Goal: Complete application form: Complete application form

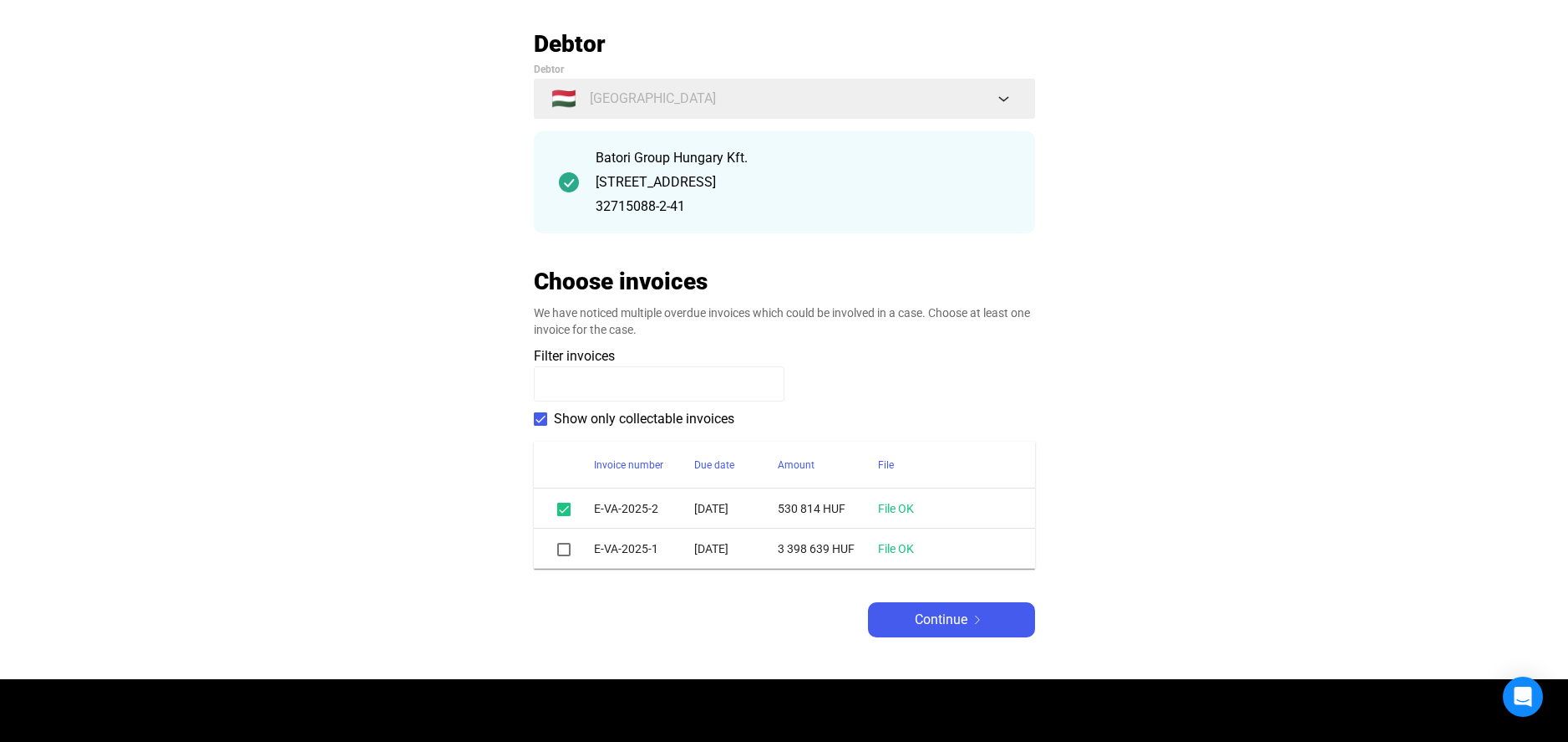
scroll to position [100, 0]
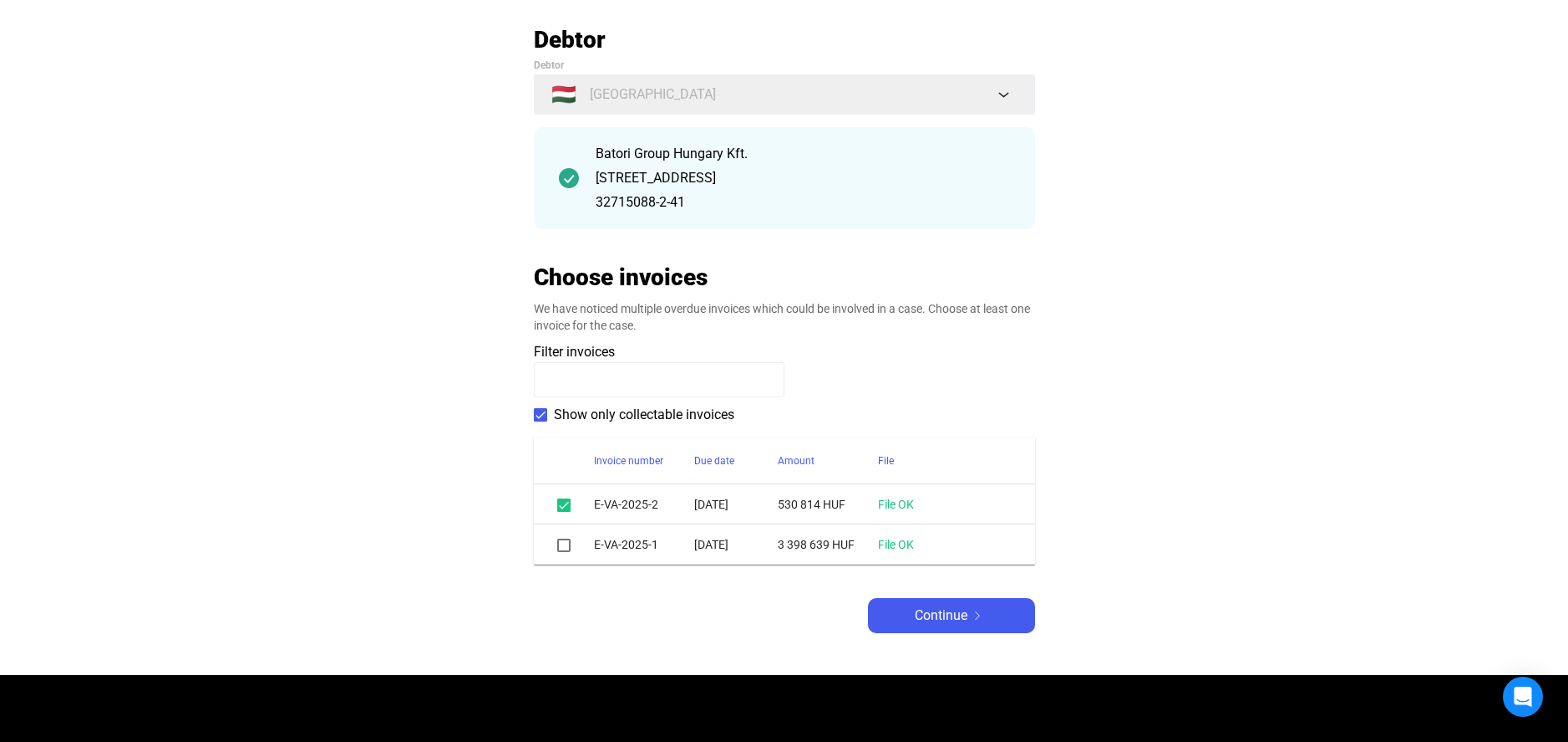
click at [559, 543] on span at bounding box center [564, 544] width 13 height 13
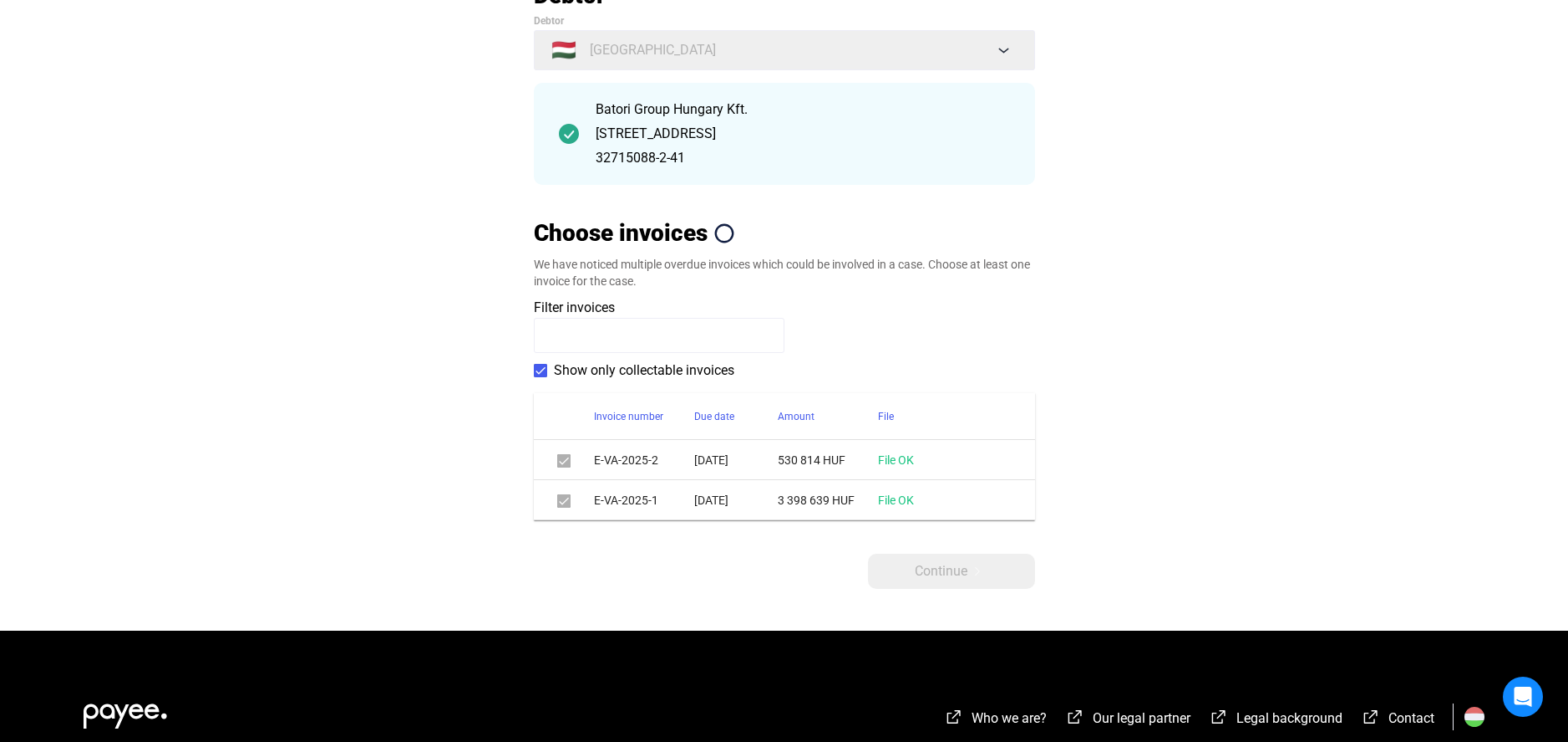
scroll to position [301, 0]
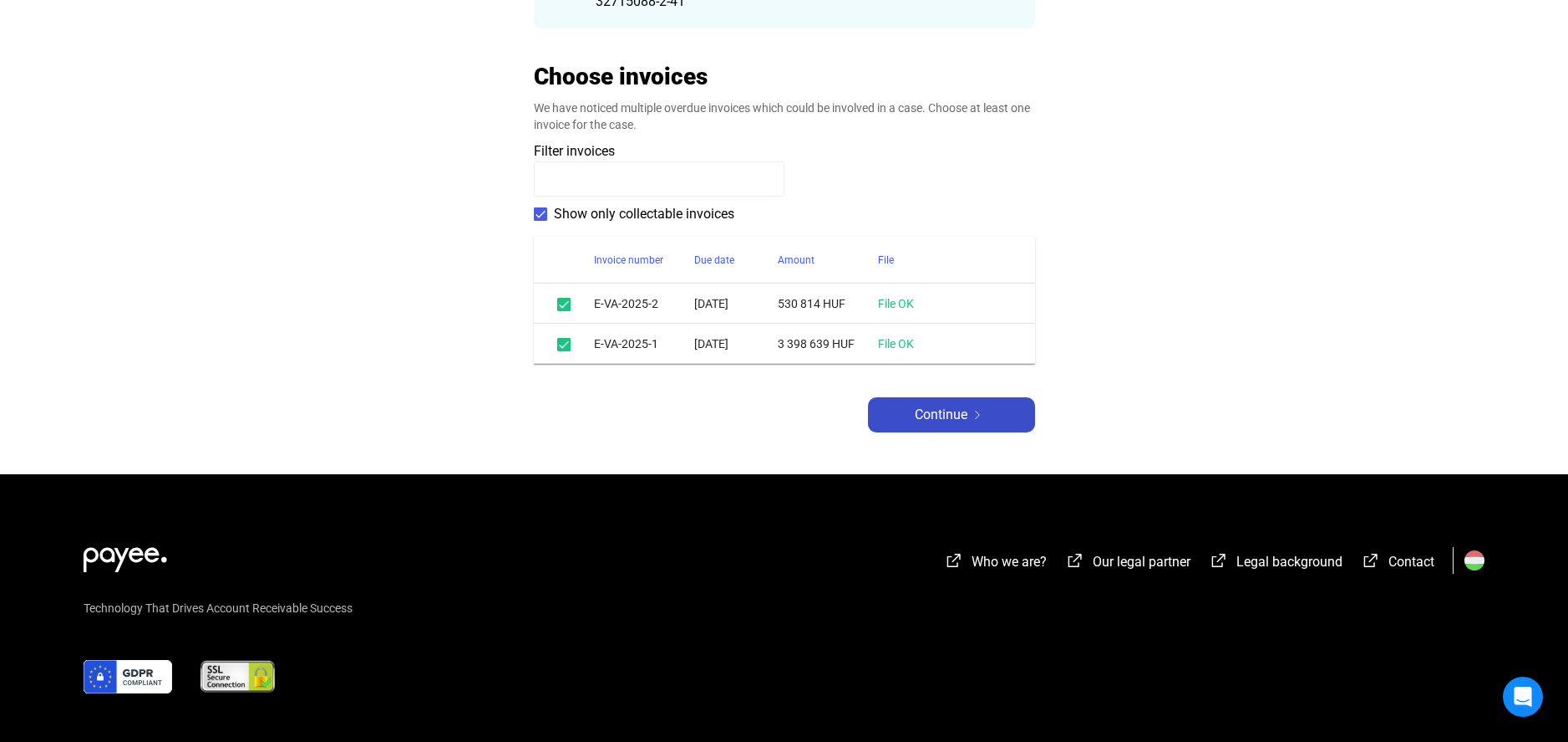
click at [962, 424] on span "Continue" at bounding box center [940, 415] width 53 height 20
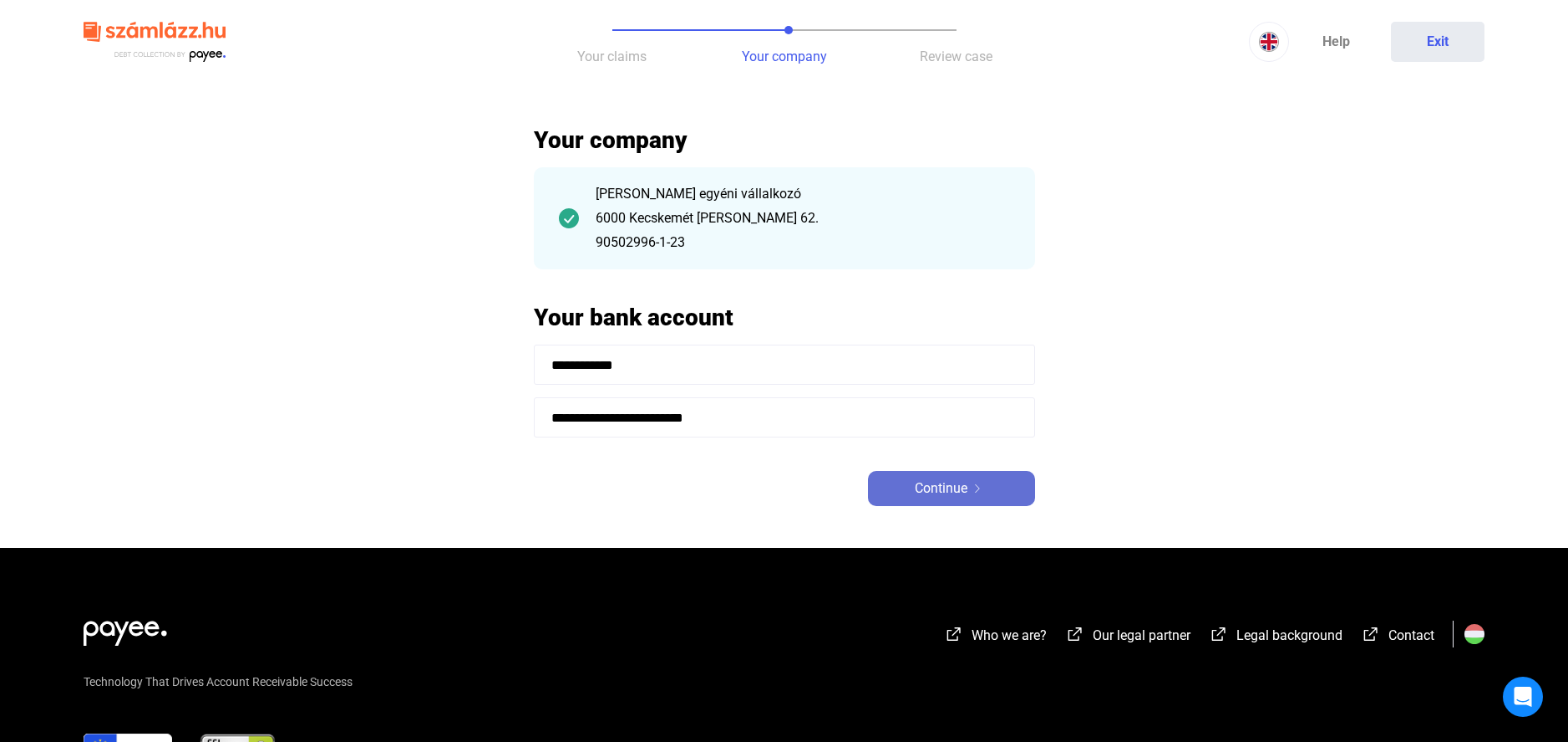
click at [937, 495] on span "Continue" at bounding box center [940, 488] width 53 height 20
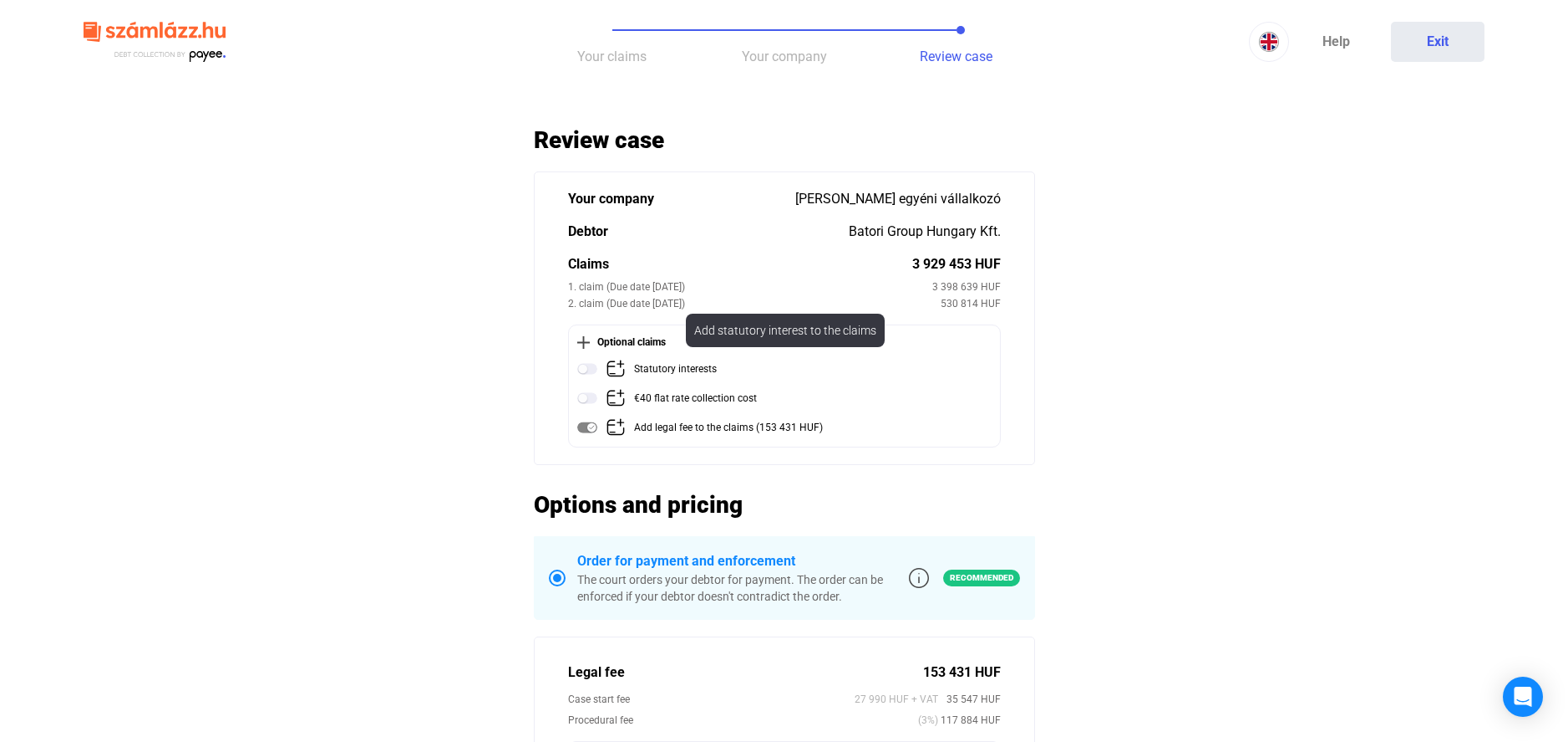
click at [588, 373] on img at bounding box center [588, 369] width 20 height 20
click at [589, 375] on img at bounding box center [588, 369] width 20 height 20
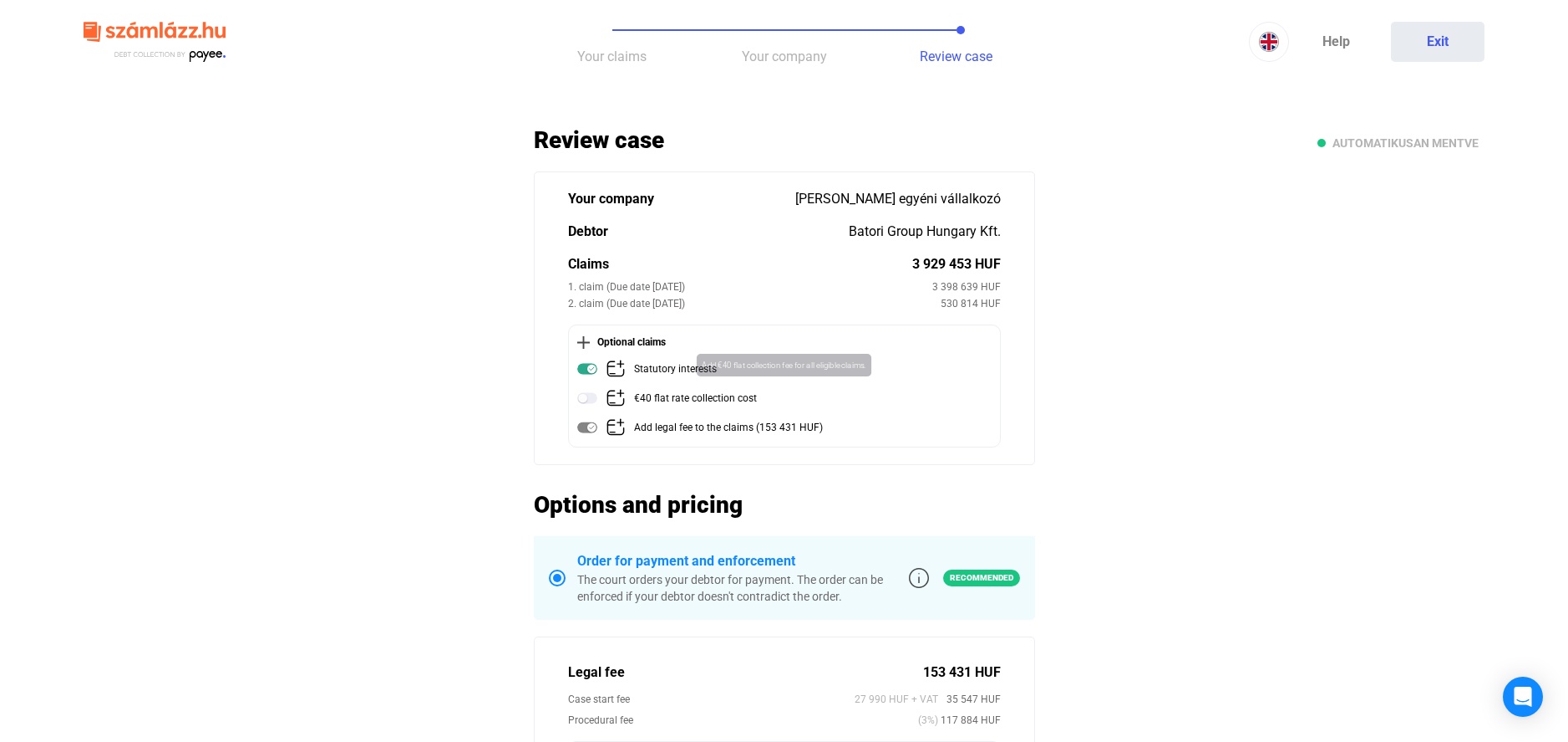
click at [584, 400] on img at bounding box center [588, 398] width 20 height 20
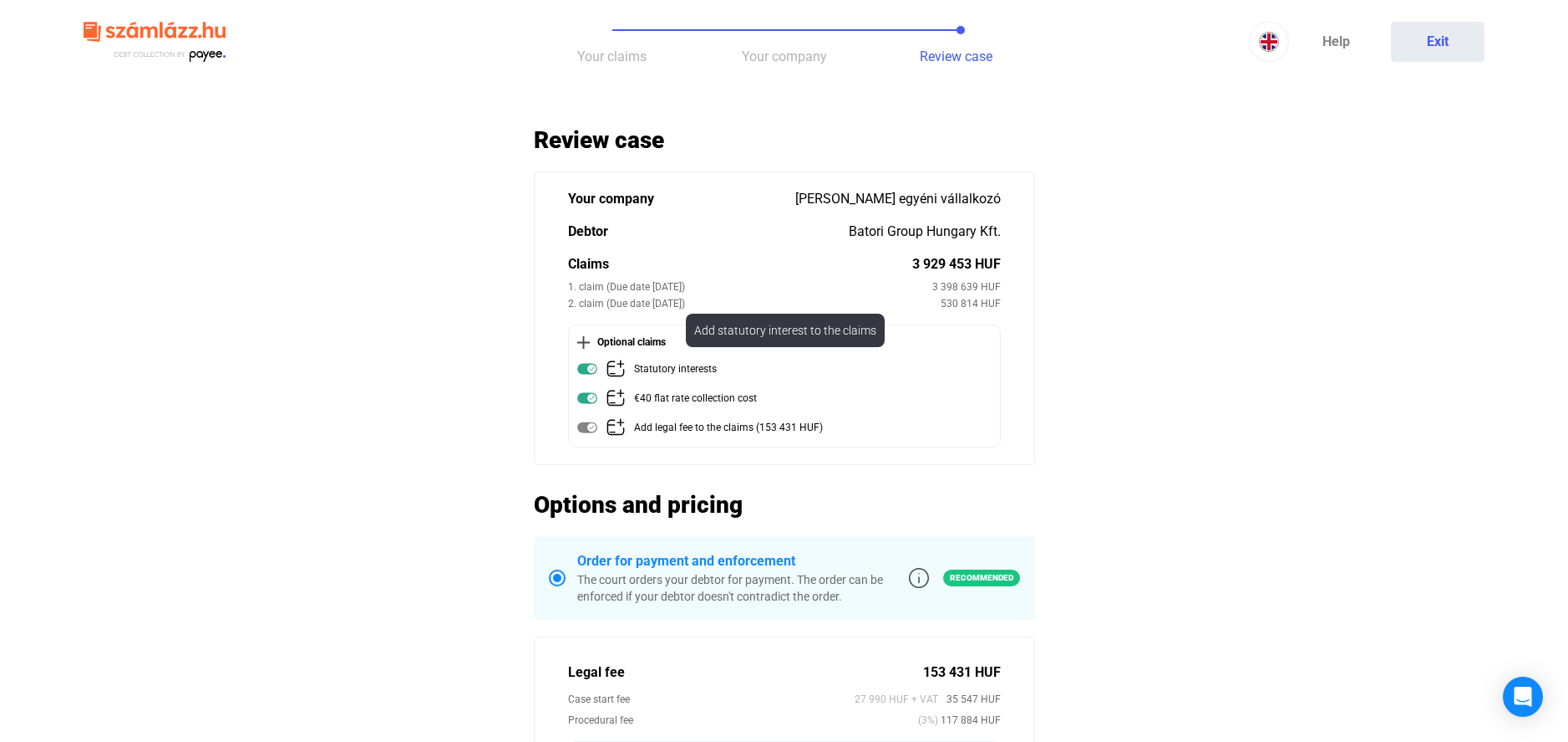
click at [590, 368] on img at bounding box center [588, 369] width 20 height 20
click at [590, 369] on img at bounding box center [588, 369] width 20 height 20
click at [619, 366] on img at bounding box center [616, 369] width 20 height 20
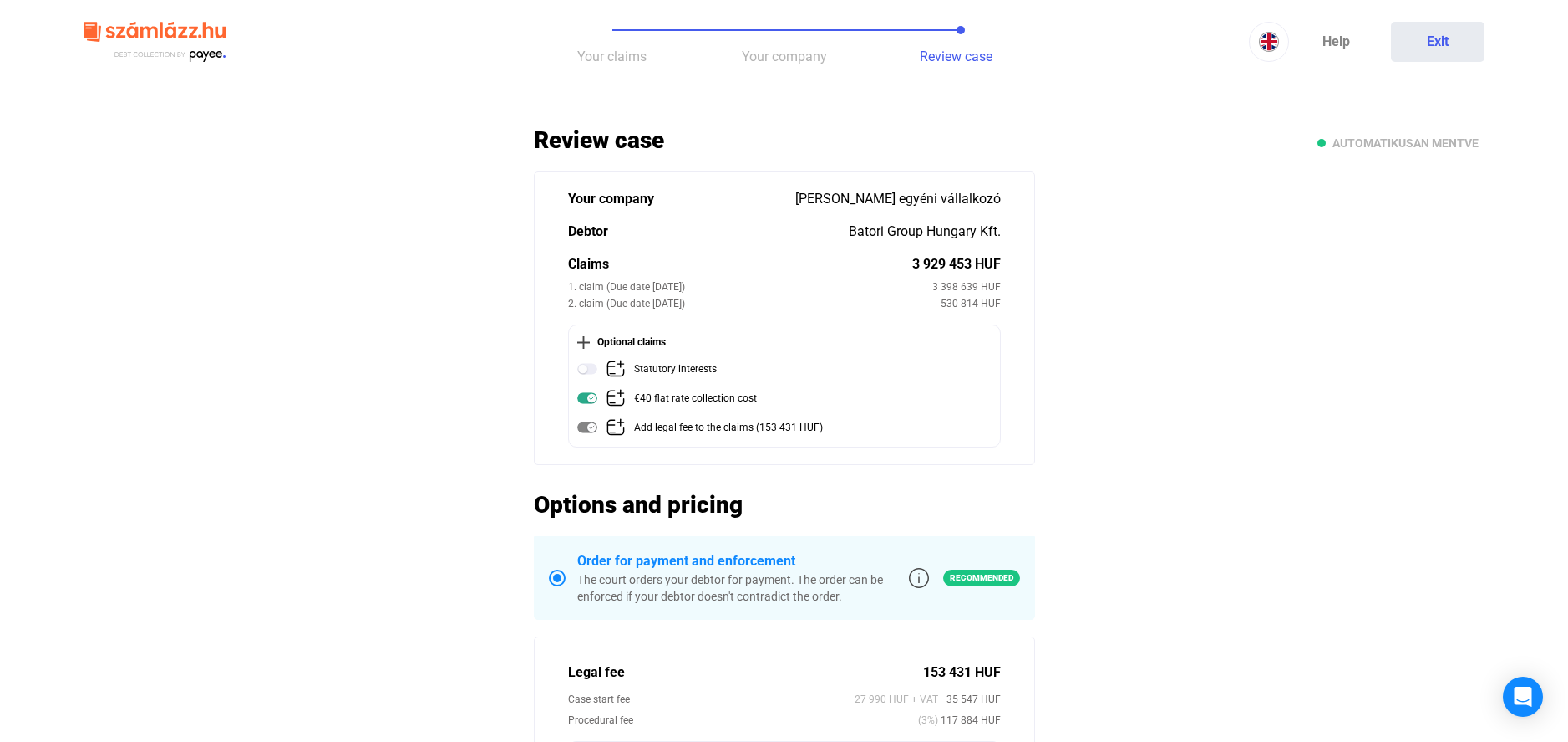
click at [589, 368] on img at bounding box center [588, 369] width 20 height 20
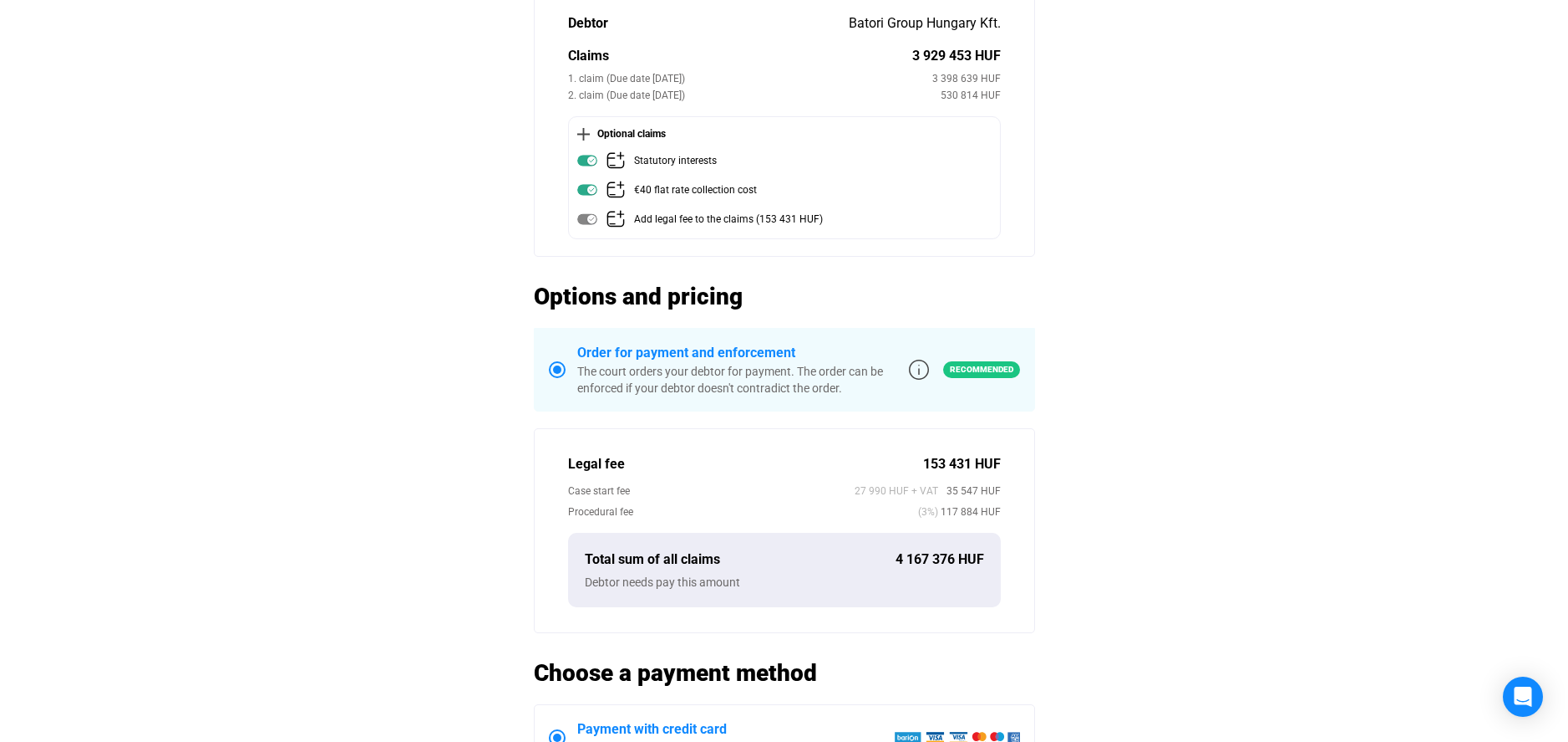
scroll to position [201, 0]
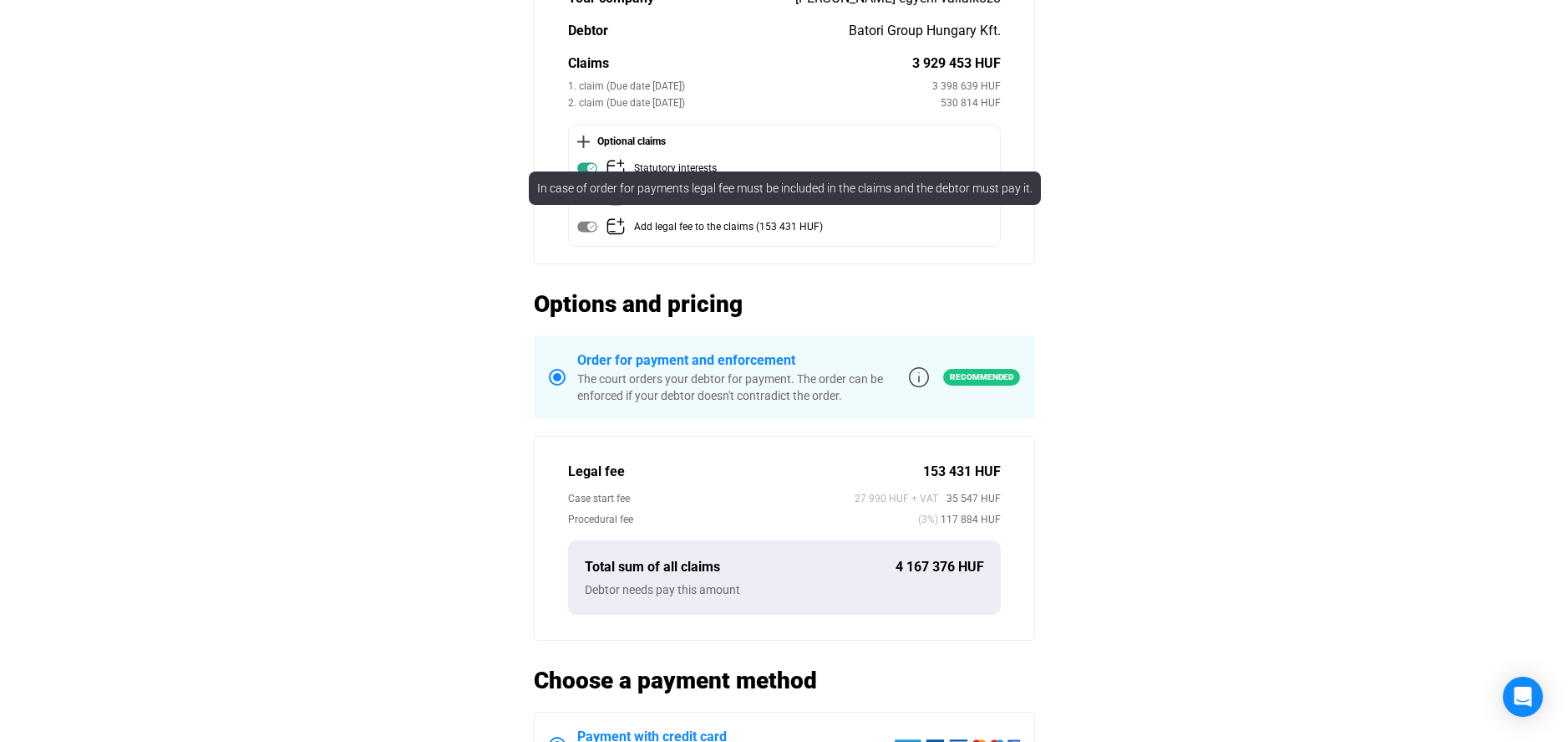
click at [589, 167] on mat-tooltip-component "In case of order for payments legal fee must be included in the claims and the …" at bounding box center [784, 188] width 536 height 57
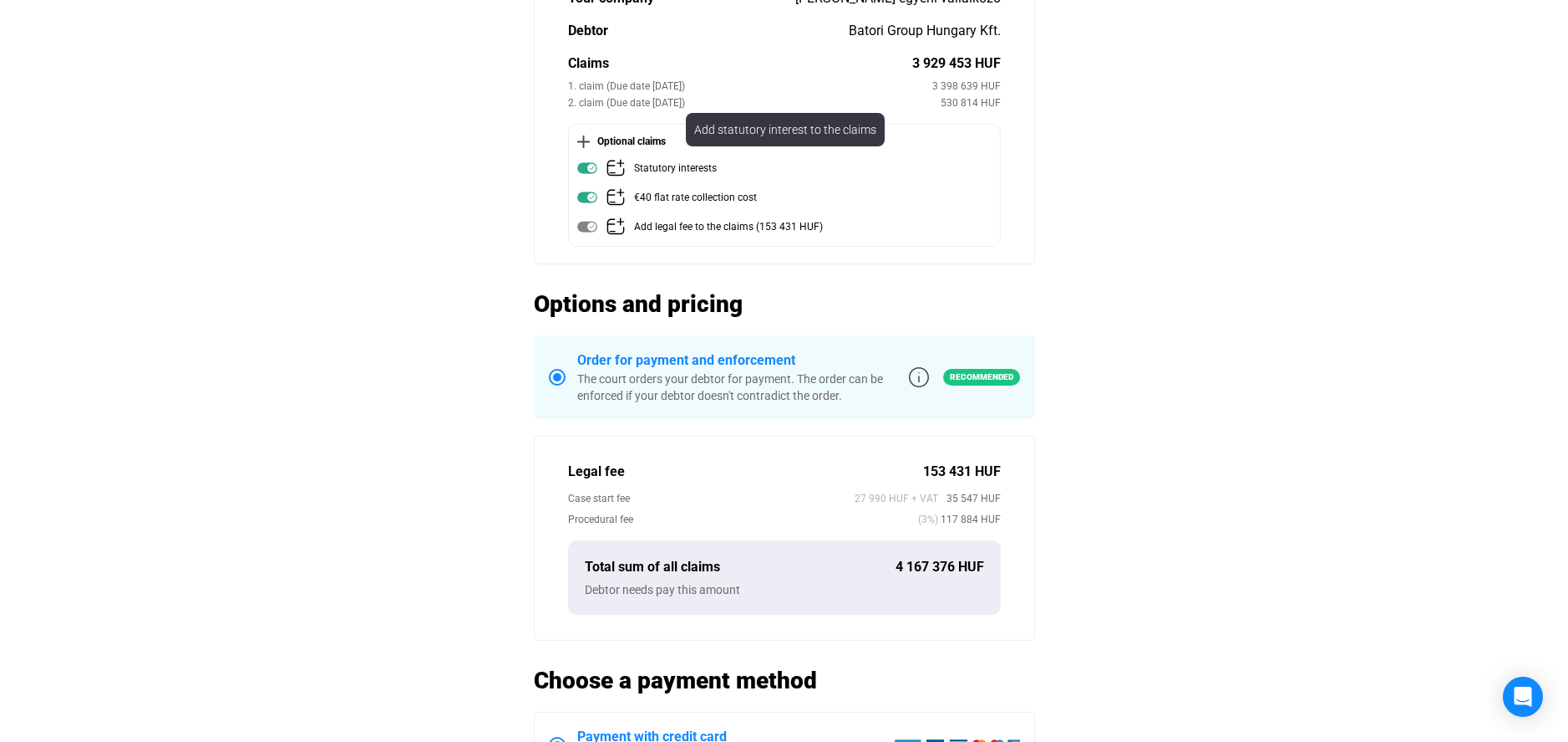
click at [592, 169] on img at bounding box center [588, 168] width 20 height 20
click at [589, 171] on img at bounding box center [588, 168] width 20 height 20
click at [588, 169] on img at bounding box center [588, 168] width 20 height 20
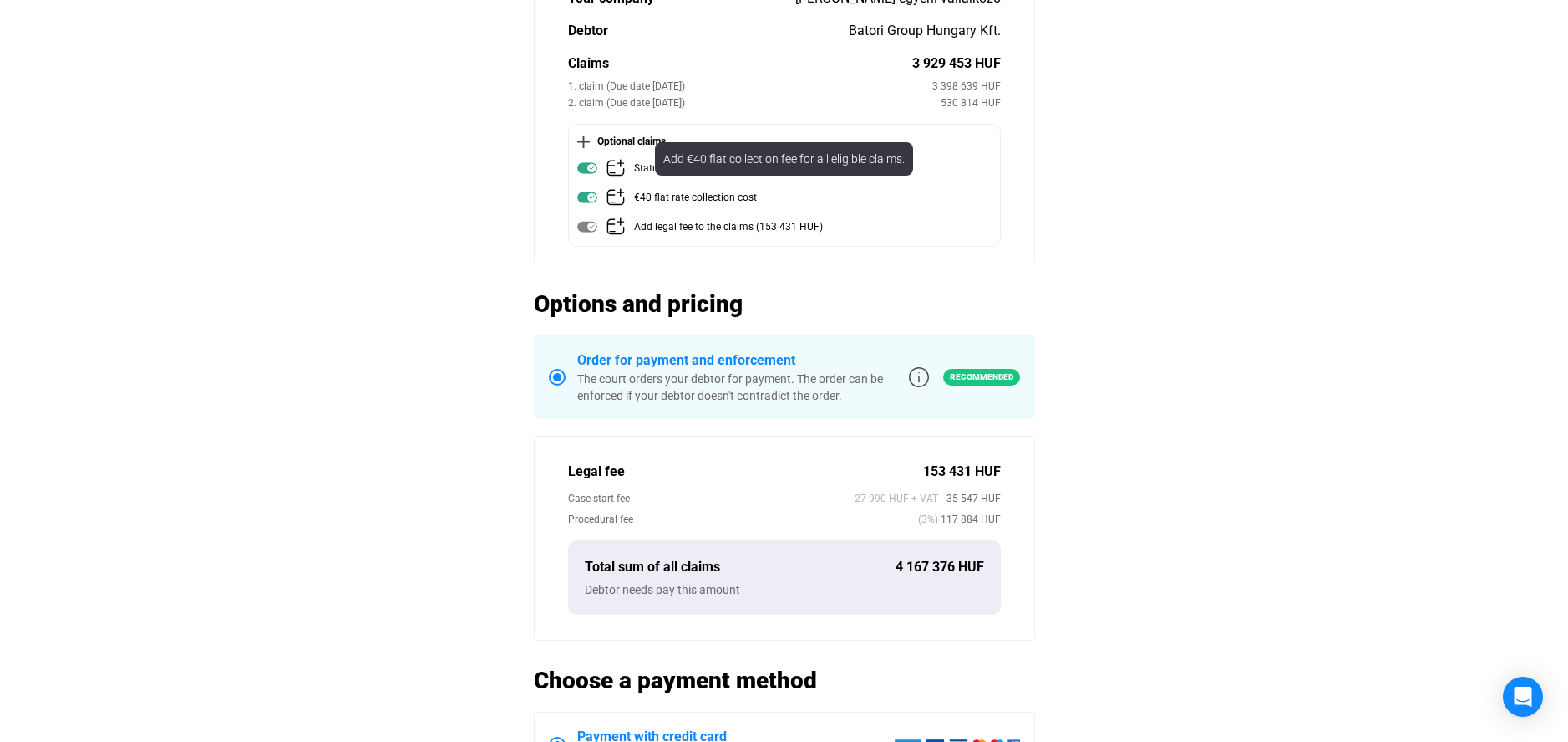
click at [592, 199] on img at bounding box center [588, 197] width 20 height 20
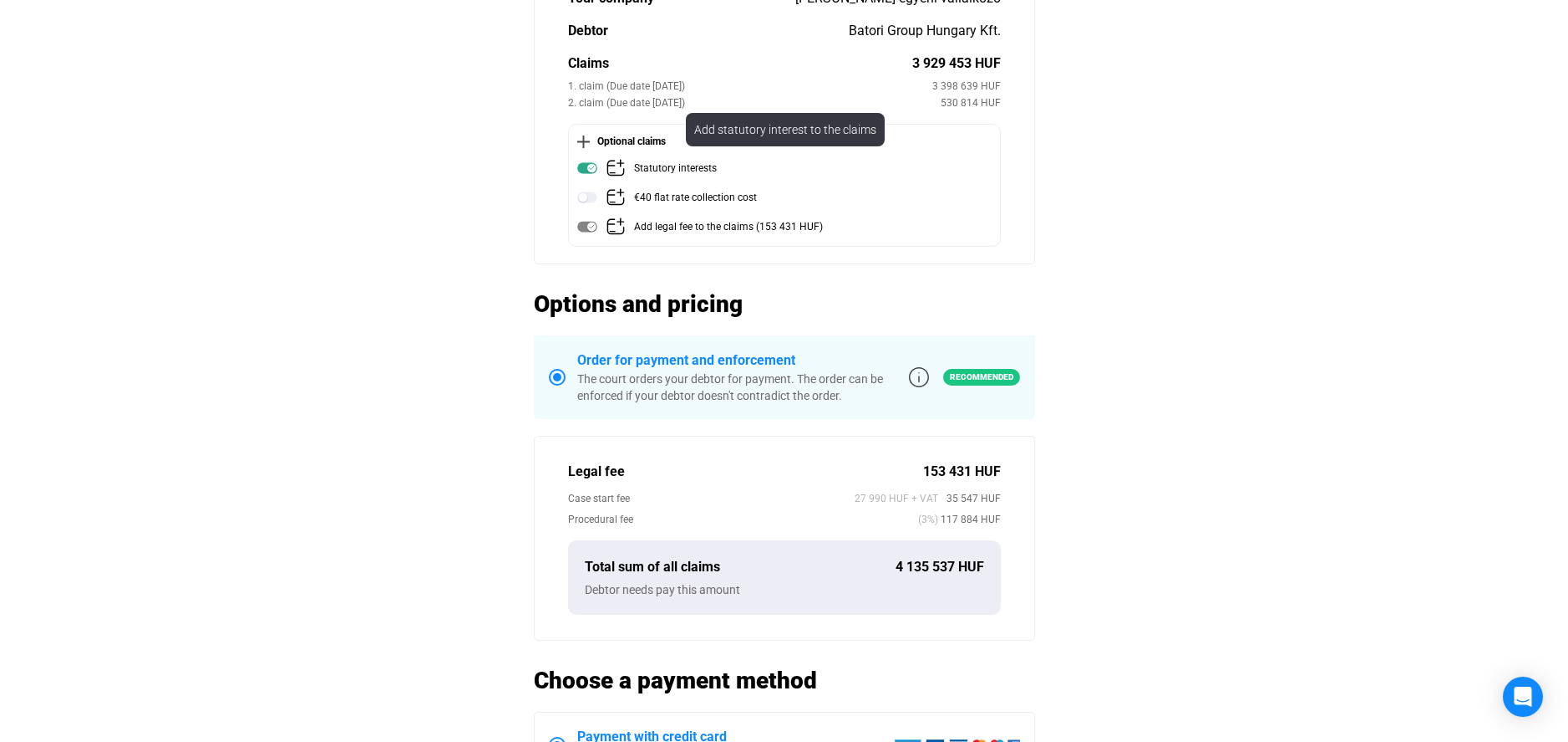
click at [590, 171] on img at bounding box center [588, 168] width 20 height 20
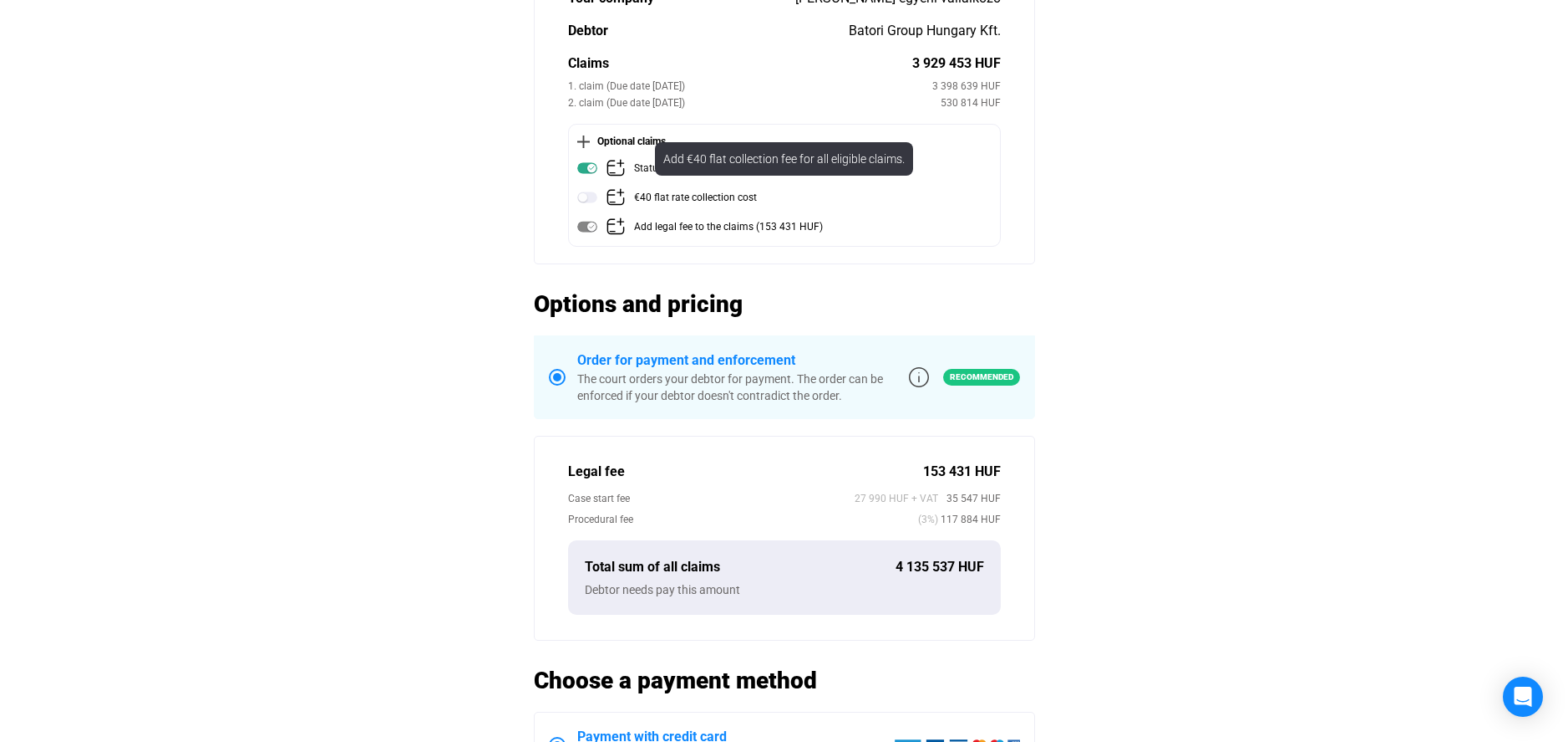
click at [590, 193] on img at bounding box center [588, 197] width 20 height 20
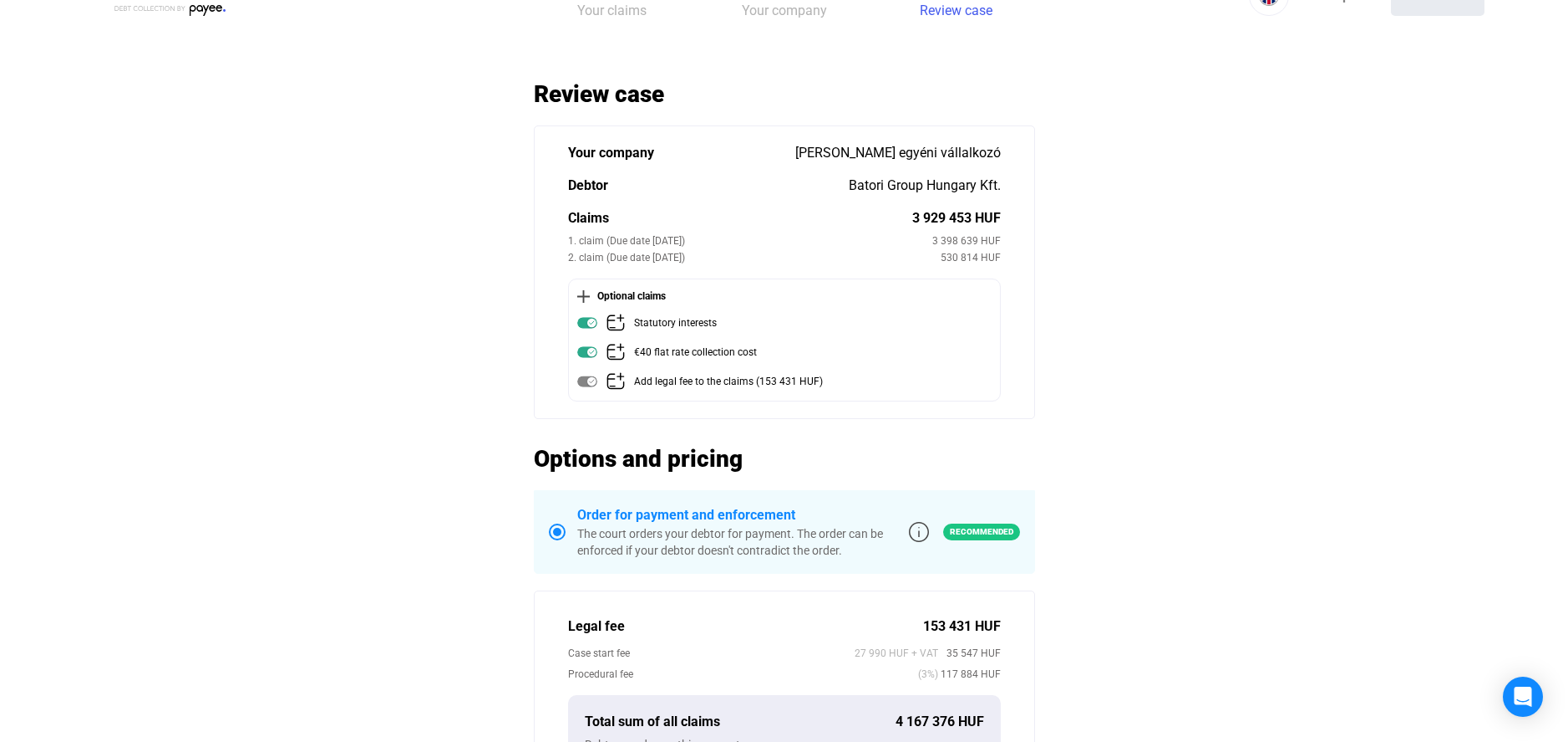
scroll to position [0, 0]
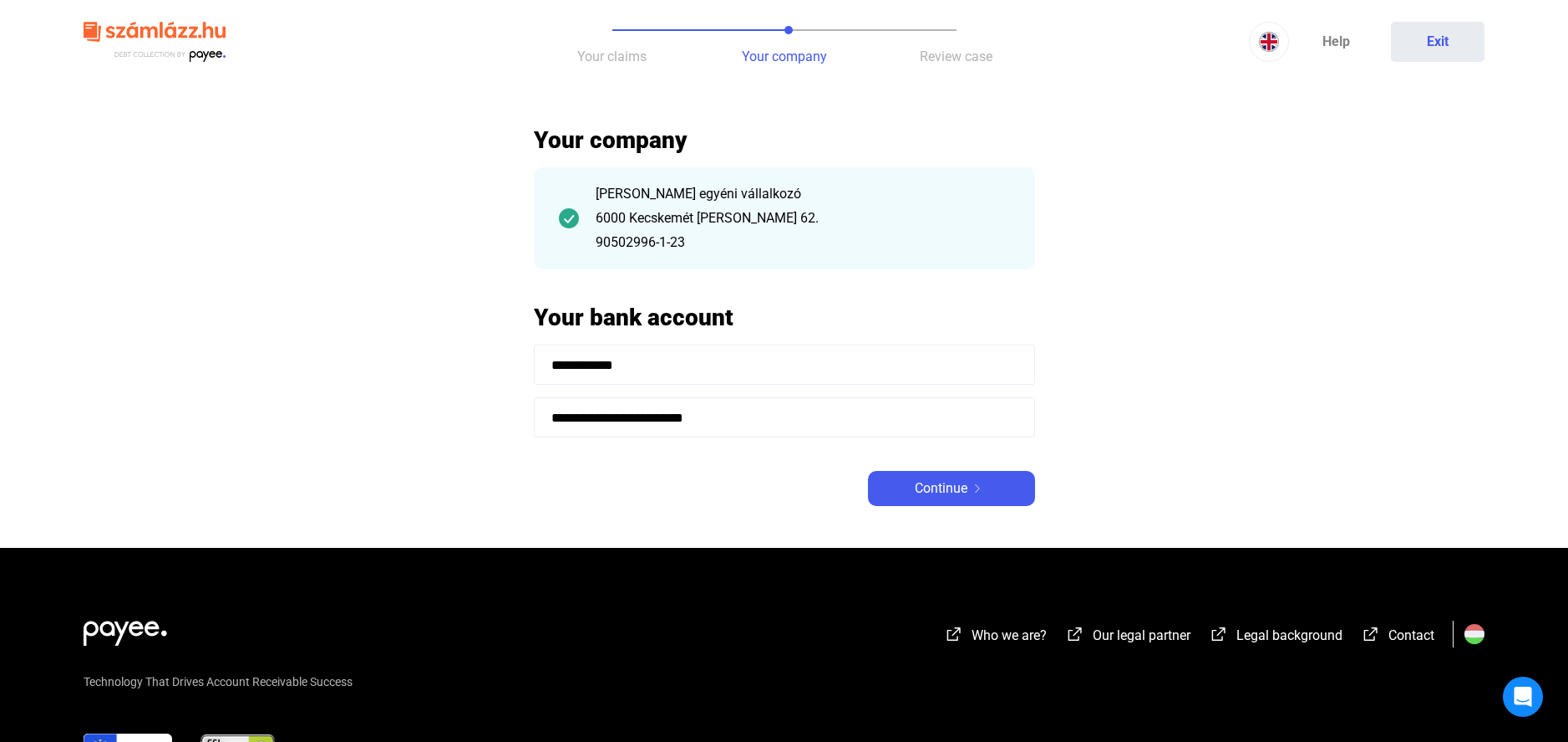
scroll to position [136, 0]
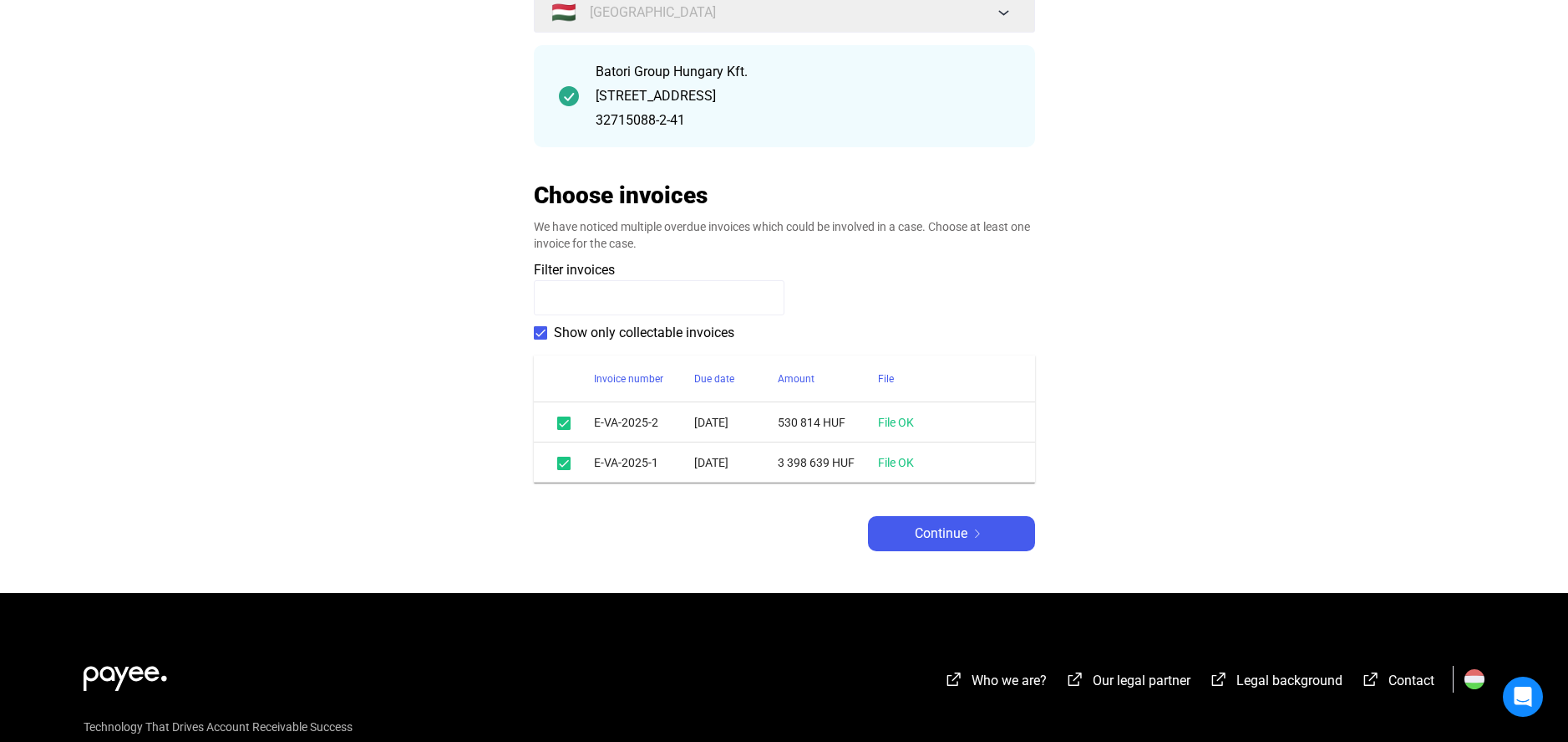
scroll to position [401, 0]
